Goal: Task Accomplishment & Management: Use online tool/utility

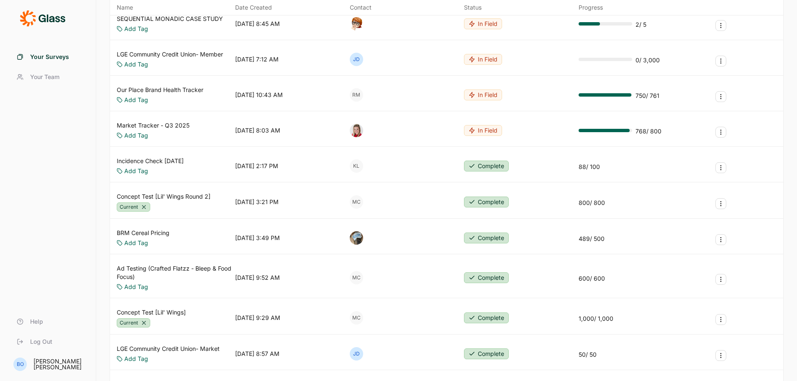
scroll to position [125, 0]
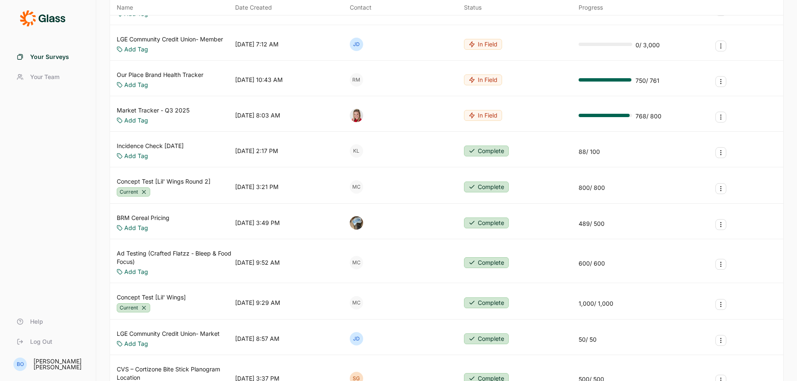
click at [153, 217] on link "BRM Cereal Pricing" at bounding box center [143, 218] width 53 height 8
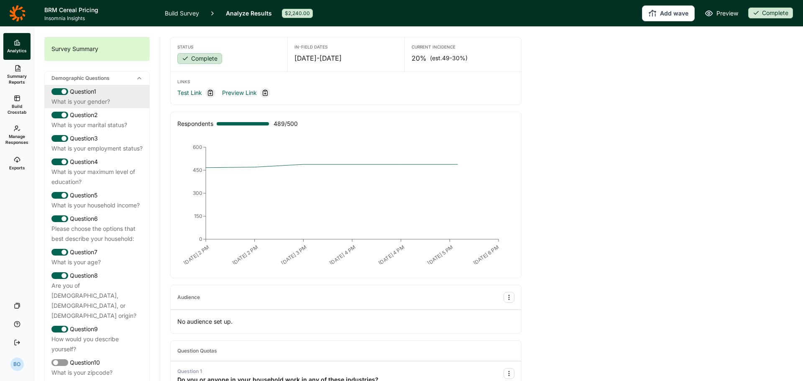
click at [99, 98] on div "What is your gender?" at bounding box center [96, 102] width 91 height 10
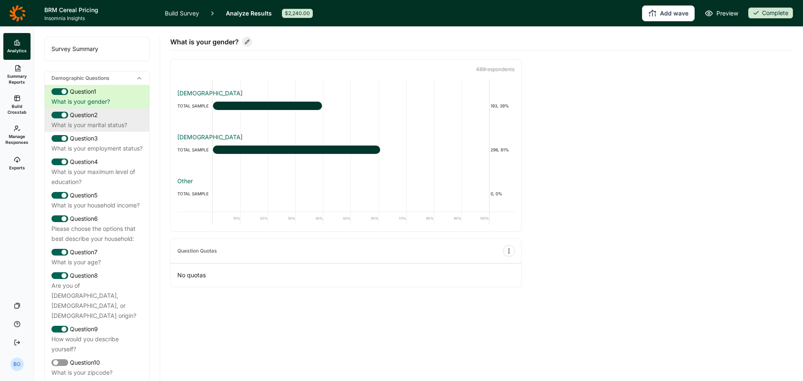
click at [104, 127] on div "What is your marital status?" at bounding box center [96, 125] width 91 height 10
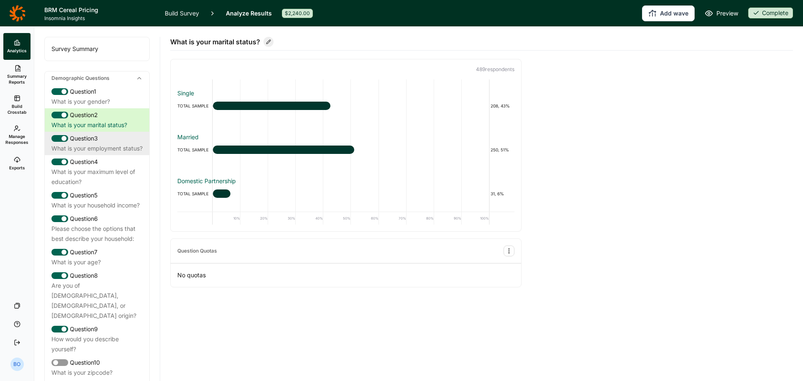
click at [105, 153] on div "What is your employment status?" at bounding box center [96, 148] width 91 height 10
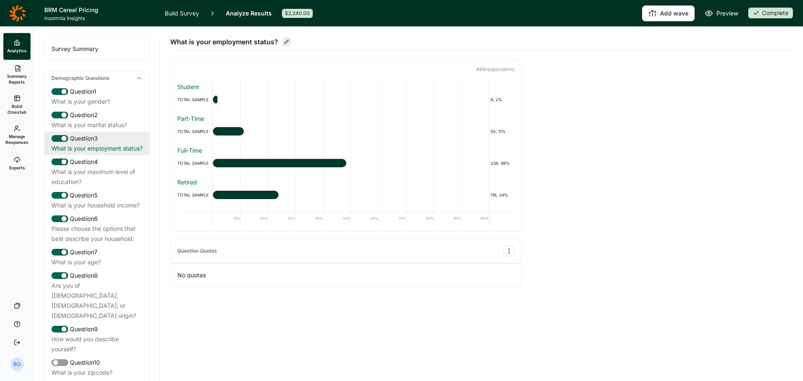
scroll to position [42, 0]
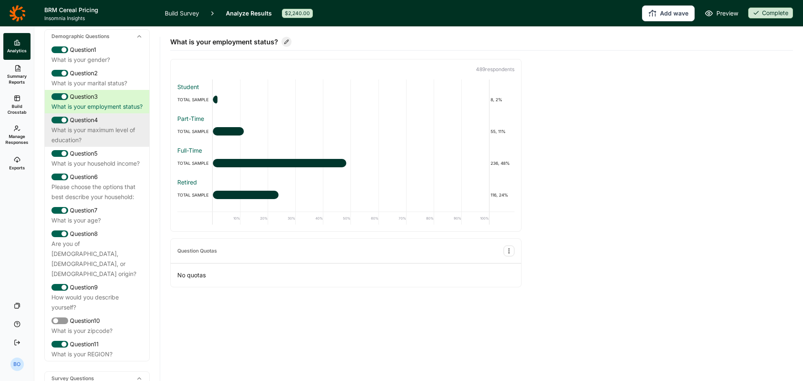
click at [105, 145] on div "What is your maximum level of education?" at bounding box center [96, 135] width 91 height 20
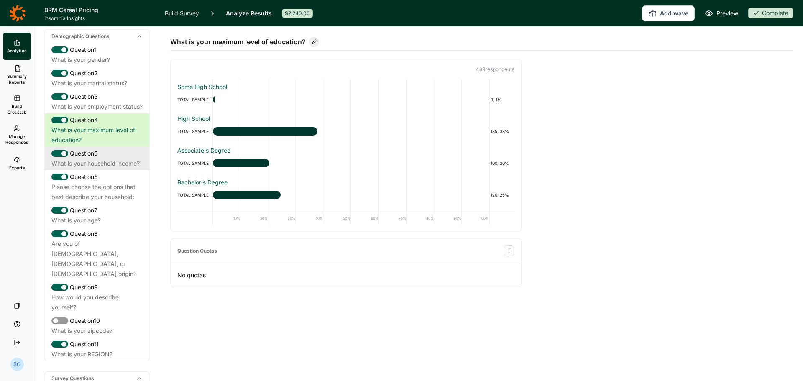
click at [102, 169] on div "What is your household income?" at bounding box center [96, 163] width 91 height 10
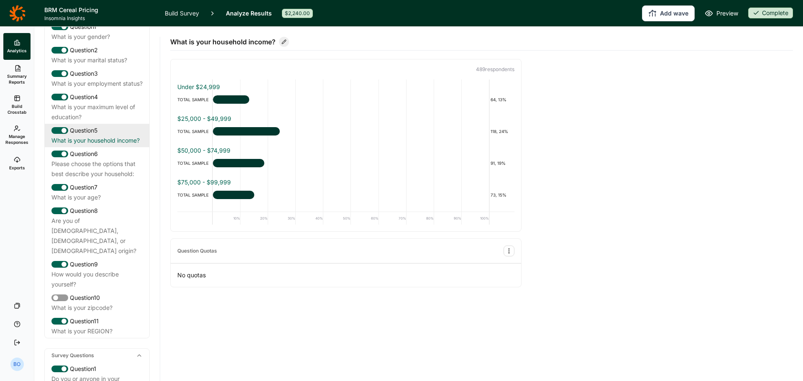
scroll to position [84, 0]
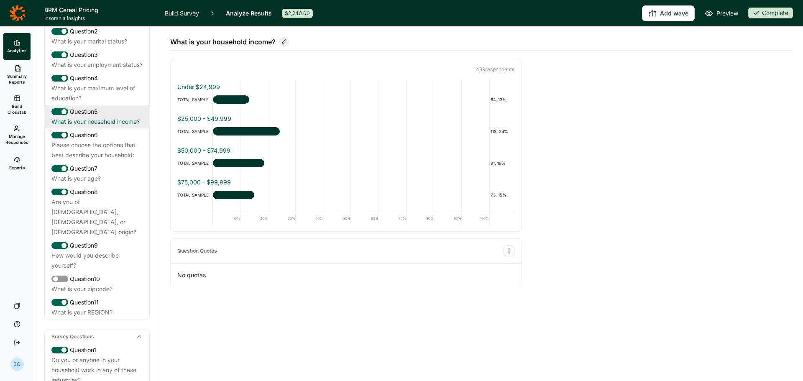
click at [102, 160] on div "Please choose the options that best describe your household:" at bounding box center [96, 150] width 91 height 20
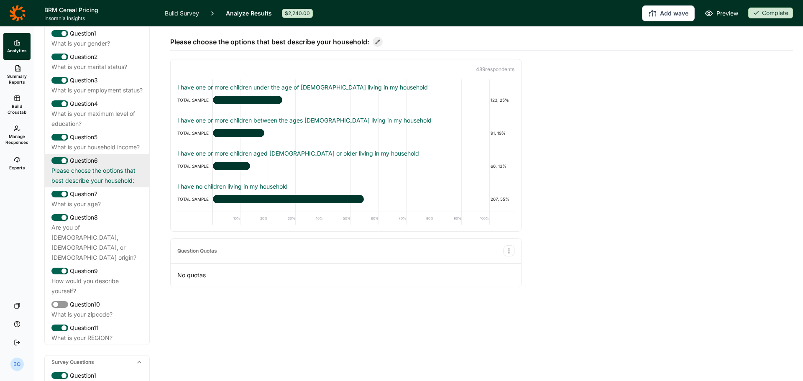
scroll to position [0, 0]
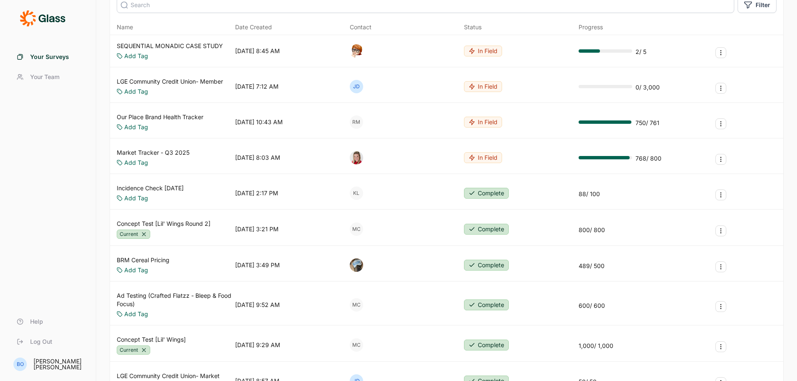
scroll to position [84, 0]
click at [153, 256] on link "BRM Cereal Pricing" at bounding box center [143, 259] width 53 height 8
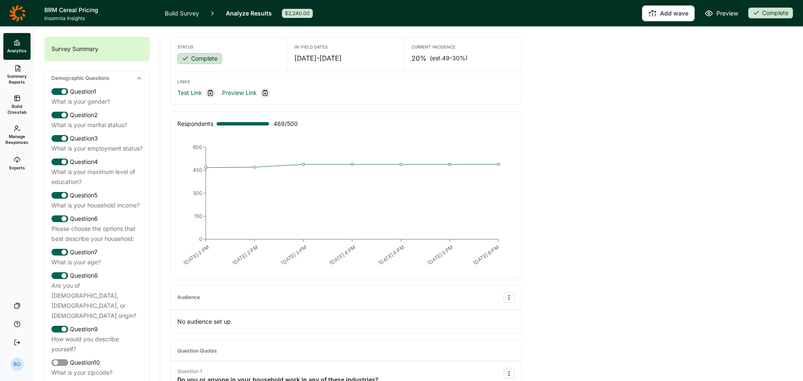
click at [195, 16] on link "Build Survey" at bounding box center [182, 13] width 34 height 26
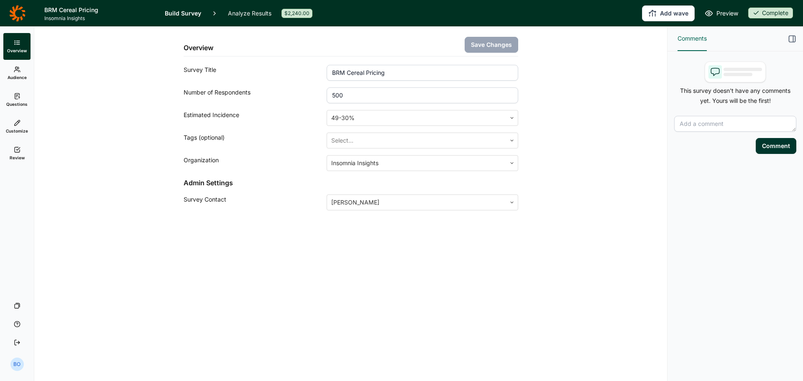
click at [20, 73] on link "Audience" at bounding box center [16, 73] width 27 height 27
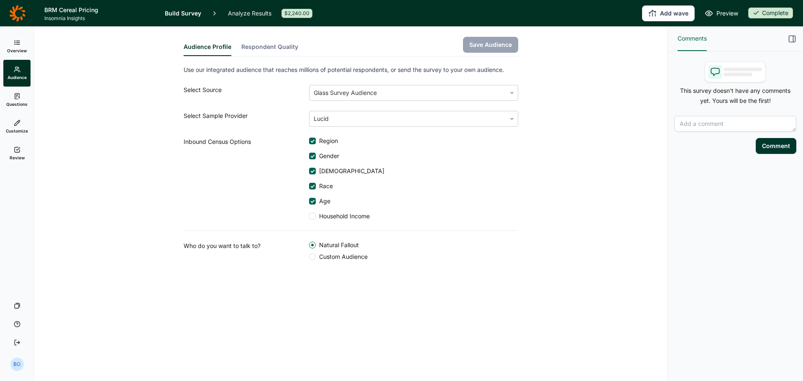
click at [20, 100] on link "Questions" at bounding box center [16, 100] width 27 height 27
